Goal: Obtain resource: Download file/media

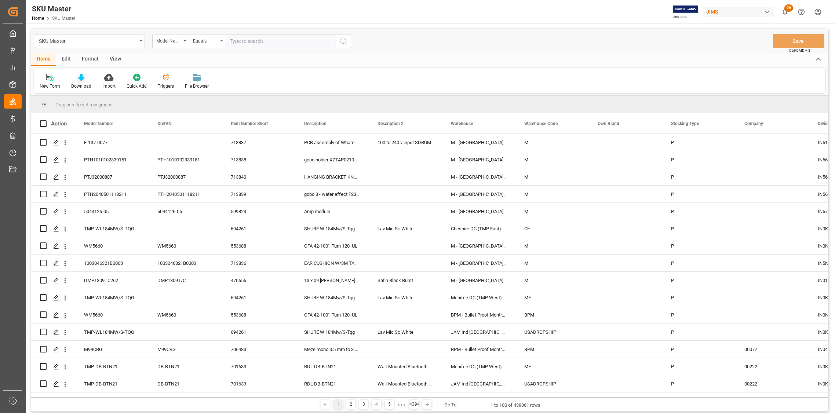
click at [85, 78] on div at bounding box center [81, 77] width 20 height 8
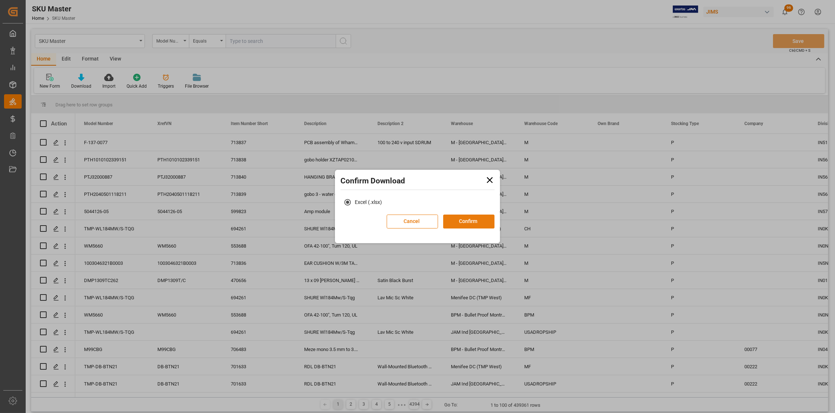
click at [458, 218] on button "Confirm" at bounding box center [468, 222] width 51 height 14
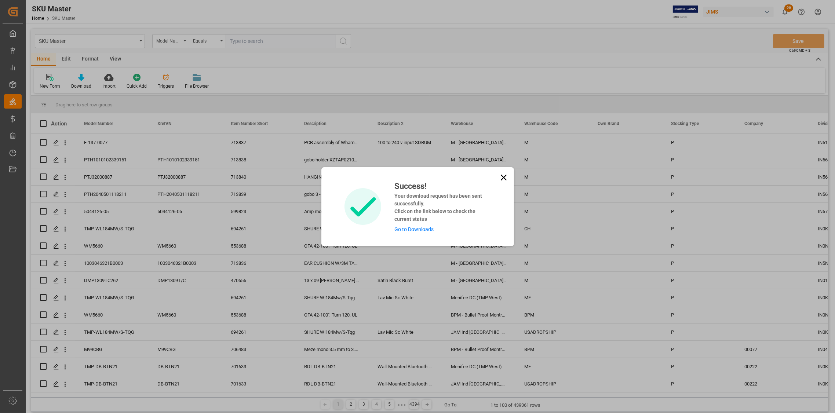
drag, startPoint x: 506, startPoint y: 175, endPoint x: 462, endPoint y: 156, distance: 48.0
click at [506, 175] on icon at bounding box center [503, 177] width 10 height 10
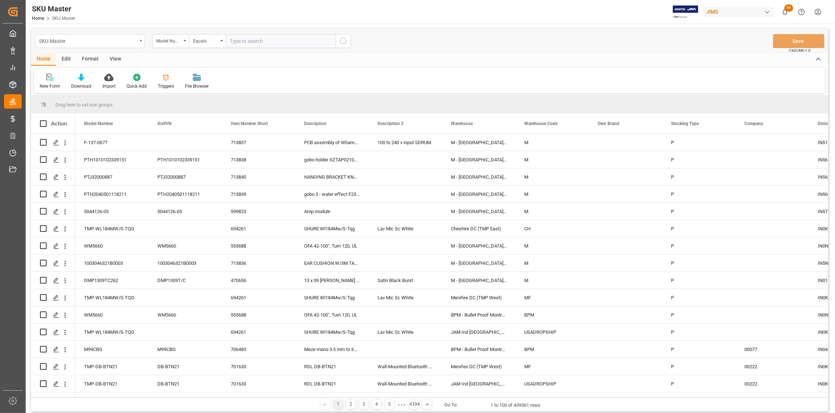
click at [140, 44] on div "SKU Master" at bounding box center [90, 41] width 110 height 14
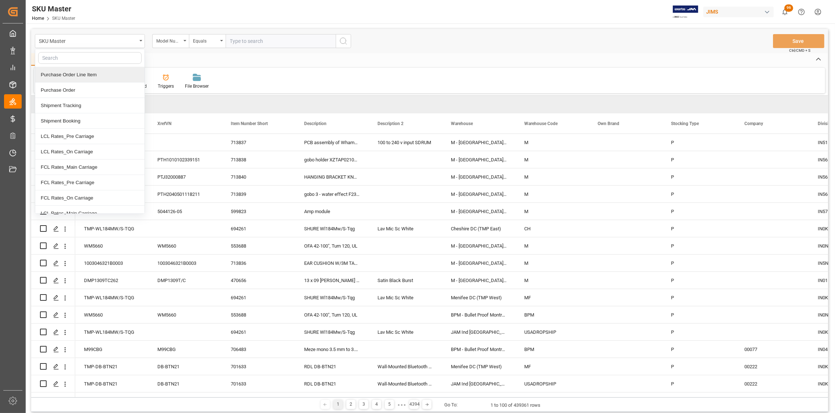
drag, startPoint x: 91, startPoint y: 74, endPoint x: 95, endPoint y: 73, distance: 3.8
click at [91, 73] on div "Purchase Order Line Item" at bounding box center [89, 74] width 109 height 15
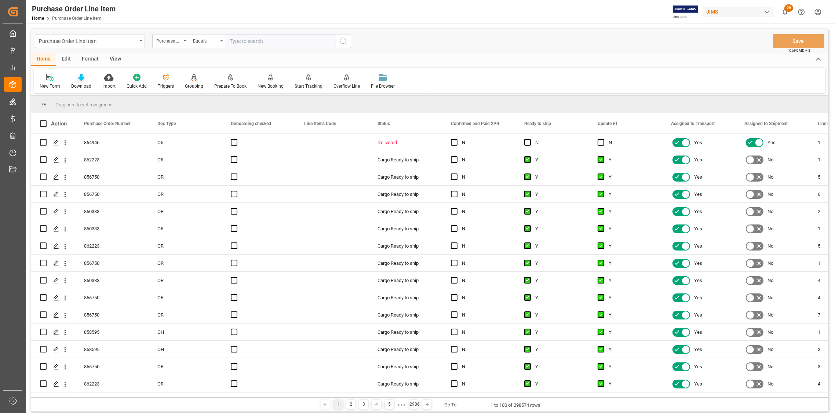
click at [81, 83] on div "Download" at bounding box center [81, 86] width 20 height 7
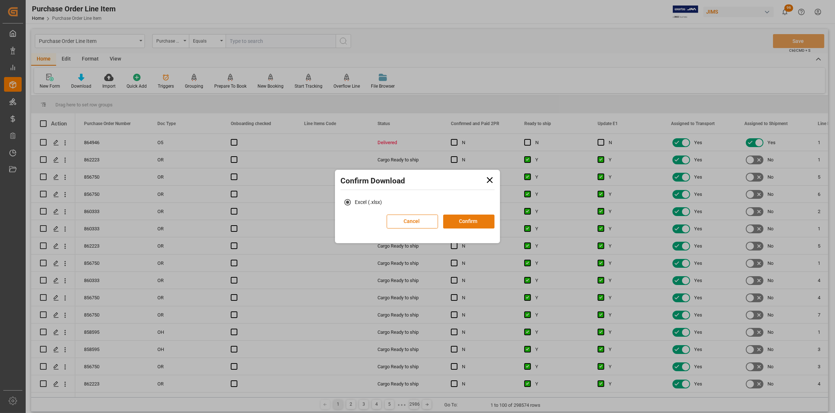
click at [467, 225] on button "Confirm" at bounding box center [468, 222] width 51 height 14
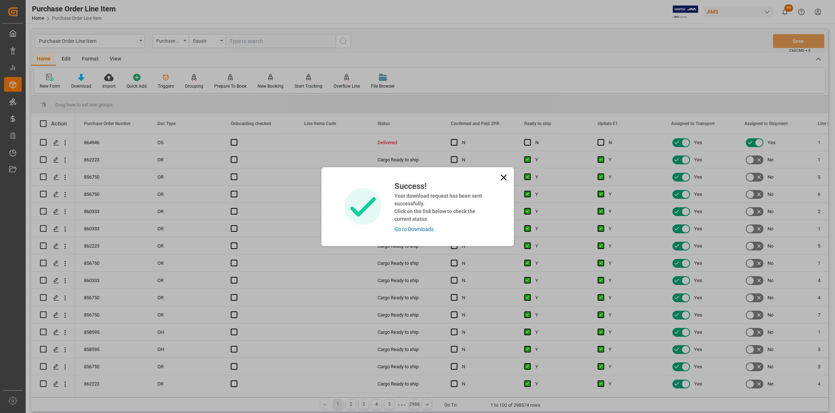
click at [498, 179] on icon at bounding box center [503, 177] width 10 height 10
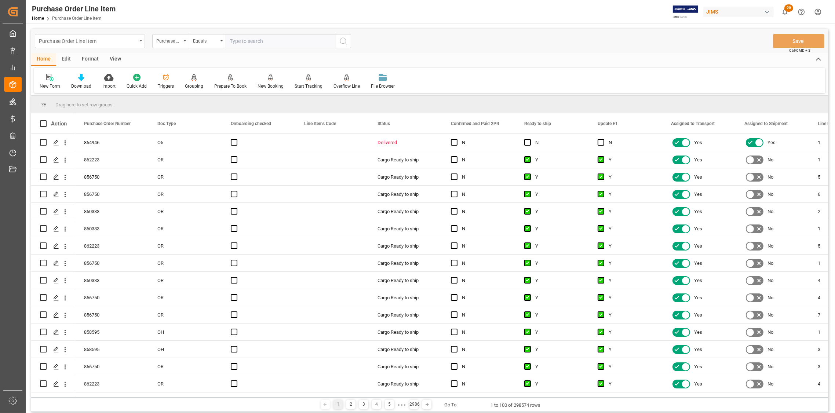
click at [126, 43] on div "Purchase Order Line Item" at bounding box center [88, 40] width 98 height 9
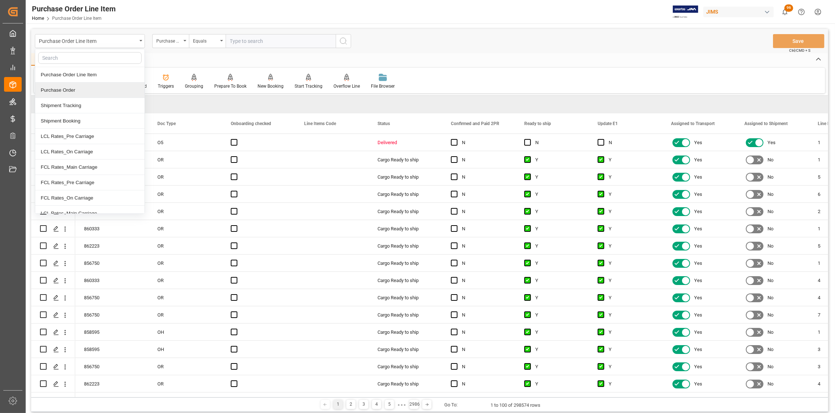
click at [66, 89] on div "Purchase Order" at bounding box center [89, 90] width 109 height 15
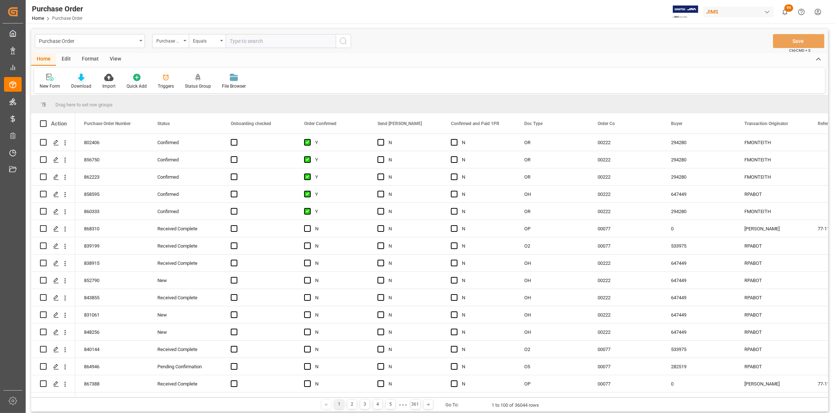
click at [81, 83] on div "Download" at bounding box center [81, 86] width 20 height 7
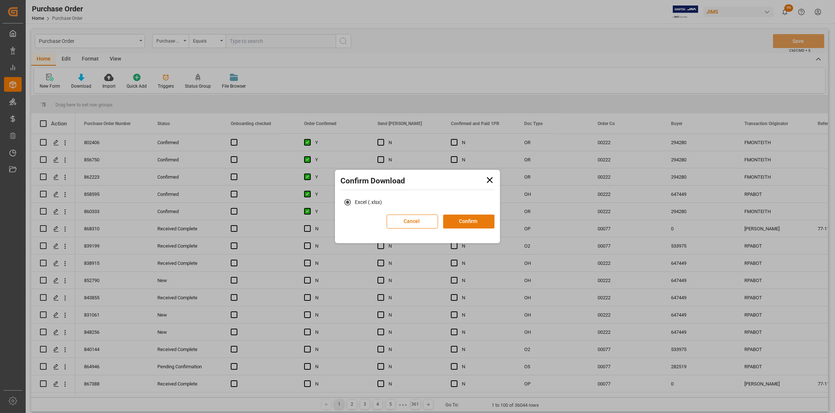
click at [471, 216] on button "Confirm" at bounding box center [468, 222] width 51 height 14
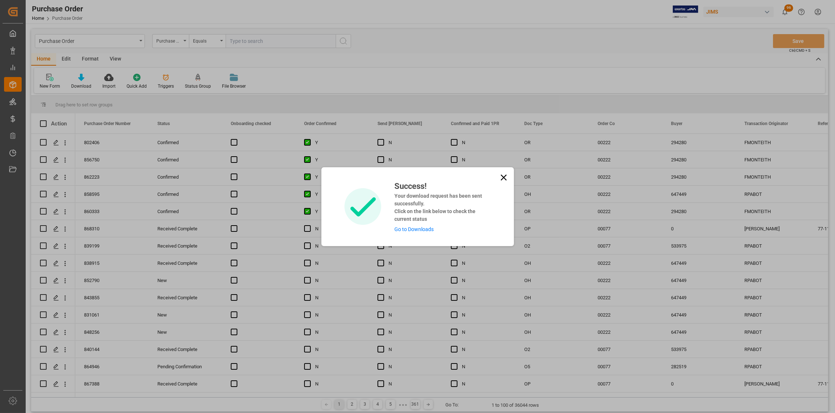
click at [499, 175] on icon at bounding box center [503, 177] width 10 height 10
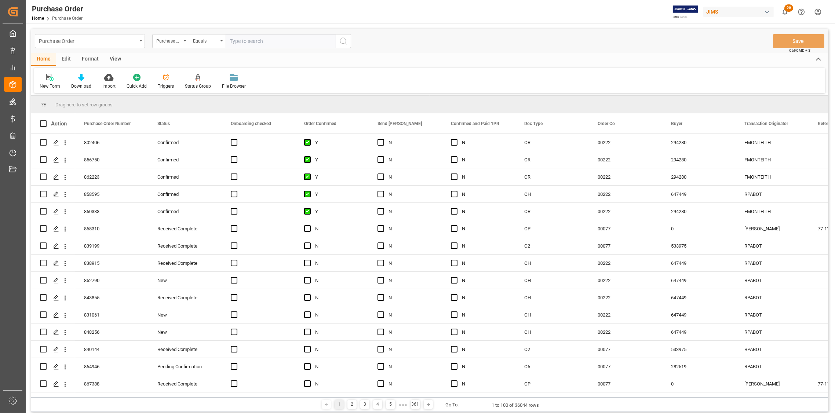
click at [73, 40] on div "Purchase Order" at bounding box center [88, 40] width 98 height 9
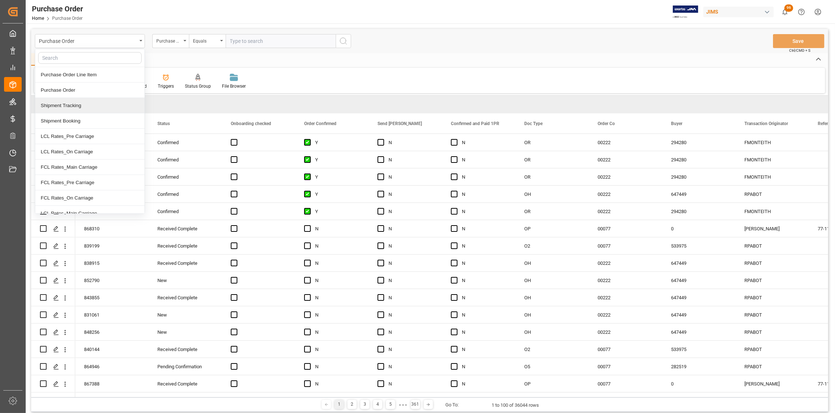
click at [74, 107] on div "Shipment Tracking" at bounding box center [89, 105] width 109 height 15
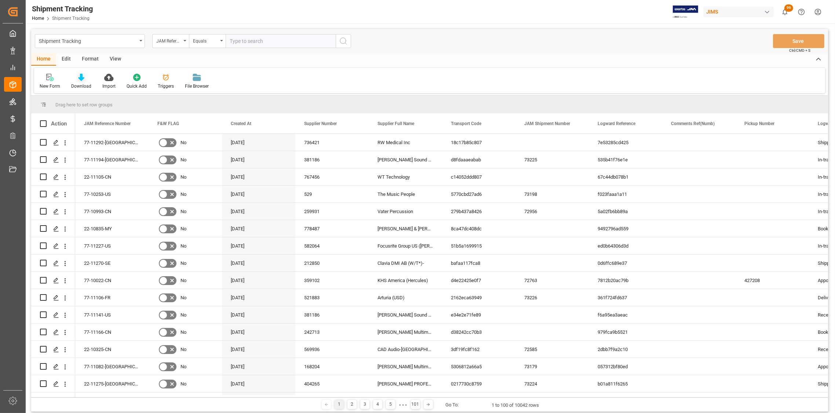
click at [80, 81] on div "Download" at bounding box center [81, 81] width 31 height 16
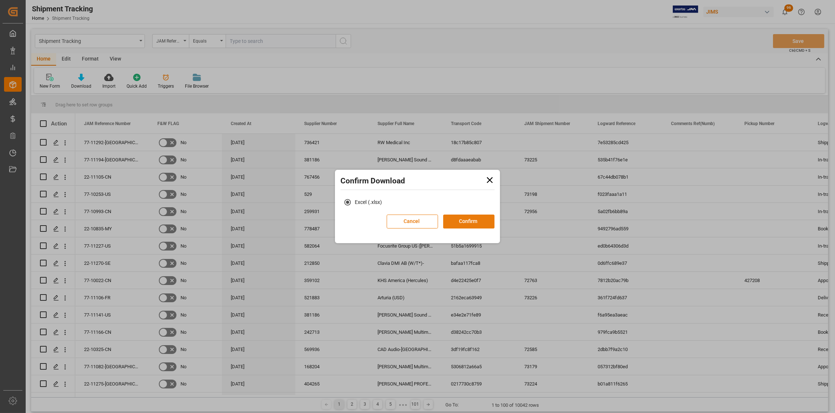
click at [453, 220] on button "Confirm" at bounding box center [468, 222] width 51 height 14
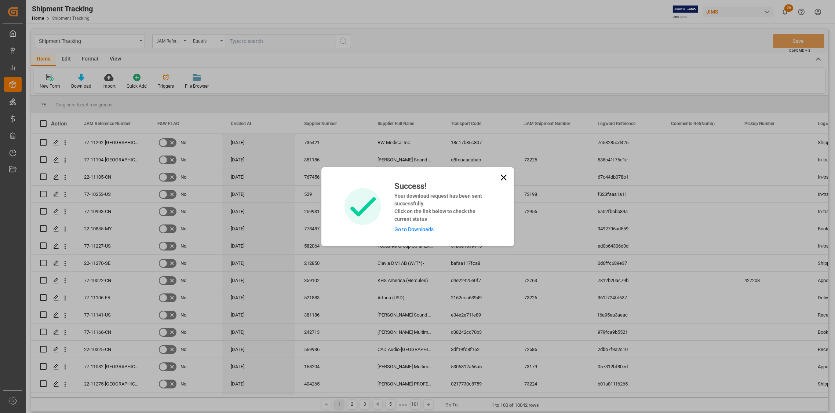
drag, startPoint x: 501, startPoint y: 175, endPoint x: 354, endPoint y: 154, distance: 149.3
click at [501, 175] on icon at bounding box center [503, 177] width 10 height 10
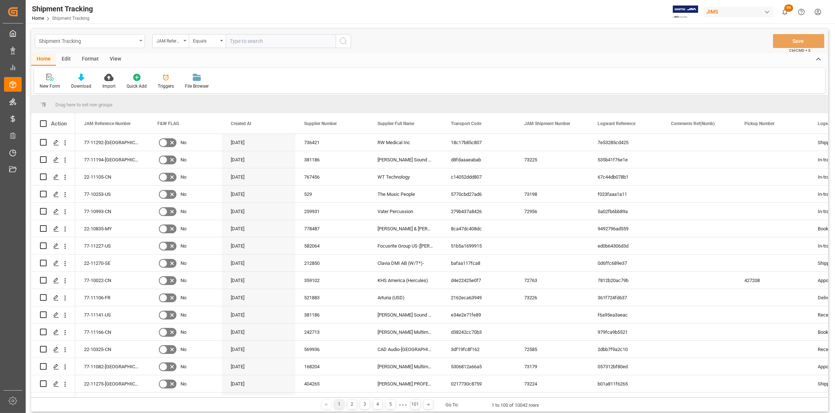
click at [81, 40] on div "Shipment Tracking" at bounding box center [88, 40] width 98 height 9
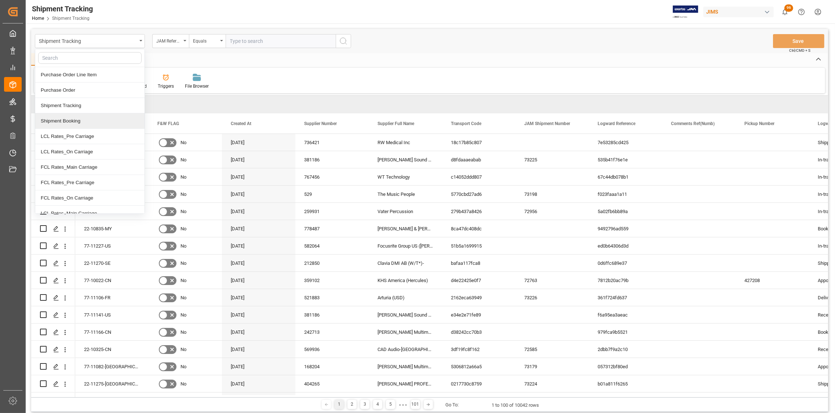
click at [77, 121] on div "Shipment Booking" at bounding box center [89, 120] width 109 height 15
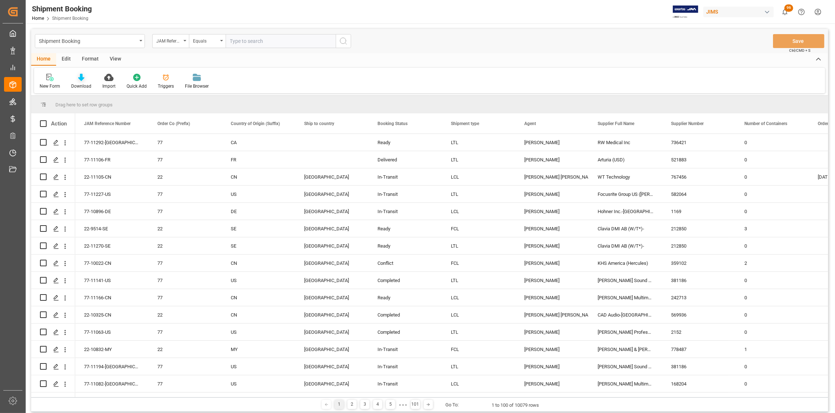
click at [80, 83] on div "Download" at bounding box center [81, 86] width 20 height 7
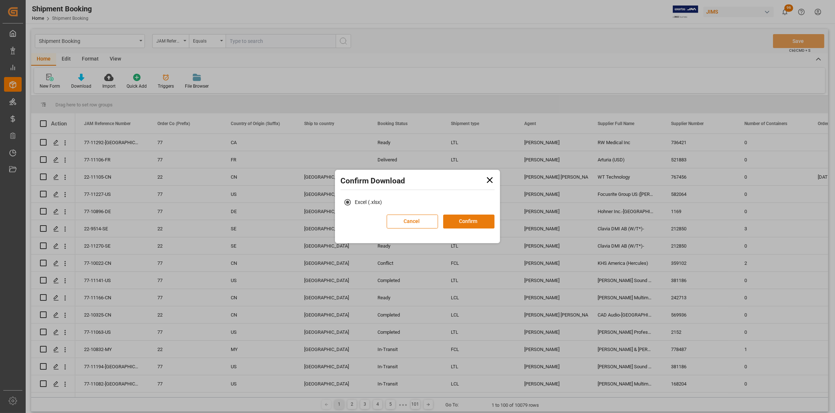
click at [468, 221] on button "Confirm" at bounding box center [468, 222] width 51 height 14
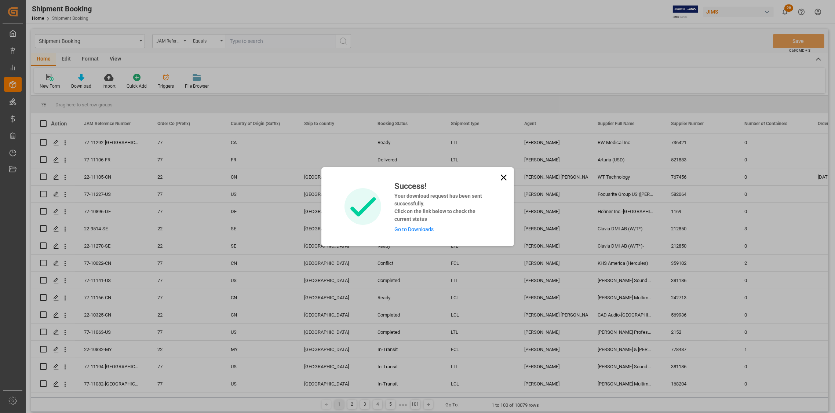
click at [412, 227] on link "Go to Downloads" at bounding box center [413, 229] width 39 height 6
